Goal: Transaction & Acquisition: Purchase product/service

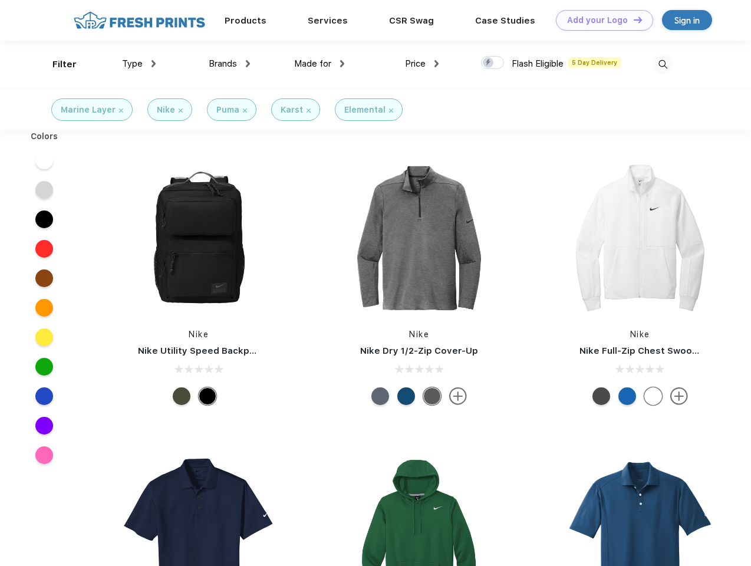
click at [600, 20] on link "Add your Logo Design Tool" at bounding box center [604, 20] width 97 height 21
click at [0, 0] on div "Design Tool" at bounding box center [0, 0] width 0 height 0
click at [633, 19] on link "Add your Logo Design Tool" at bounding box center [604, 20] width 97 height 21
click at [57, 64] on div "Filter" at bounding box center [64, 65] width 24 height 14
click at [139, 64] on span "Type" at bounding box center [132, 63] width 21 height 11
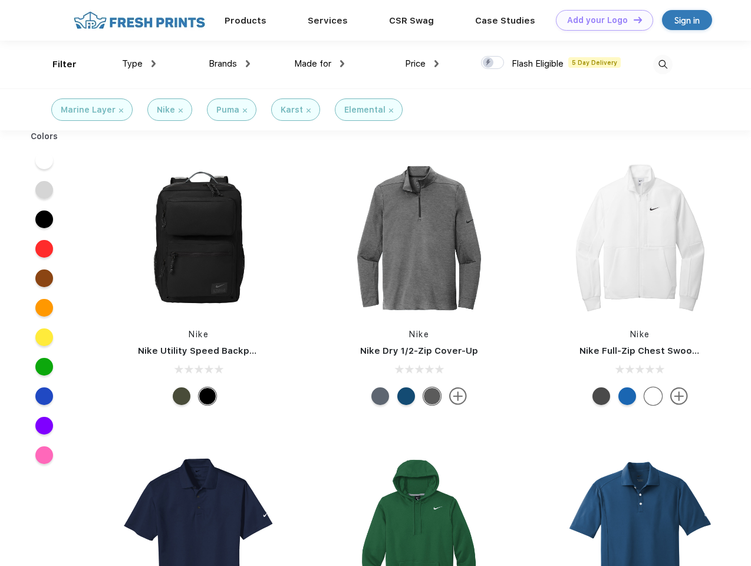
click at [229, 64] on span "Brands" at bounding box center [223, 63] width 28 height 11
click at [320, 64] on span "Made for" at bounding box center [312, 63] width 37 height 11
click at [422, 64] on span "Price" at bounding box center [415, 63] width 21 height 11
click at [493, 63] on div at bounding box center [492, 62] width 23 height 13
click at [489, 63] on input "checkbox" at bounding box center [485, 59] width 8 height 8
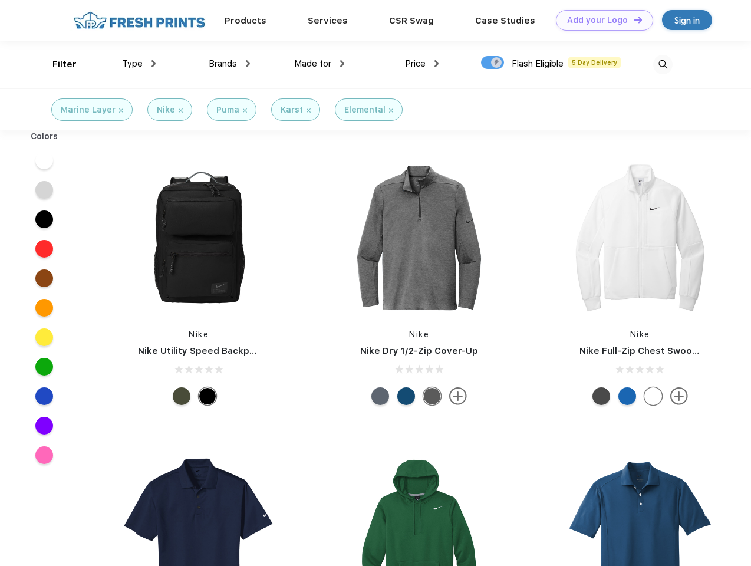
click at [663, 64] on img at bounding box center [662, 64] width 19 height 19
